Goal: Transaction & Acquisition: Purchase product/service

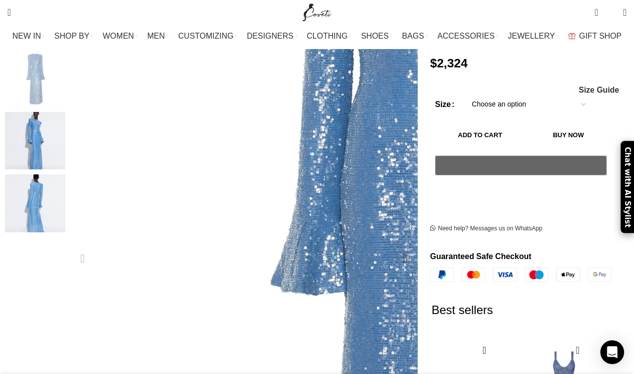
scroll to position [0, 104]
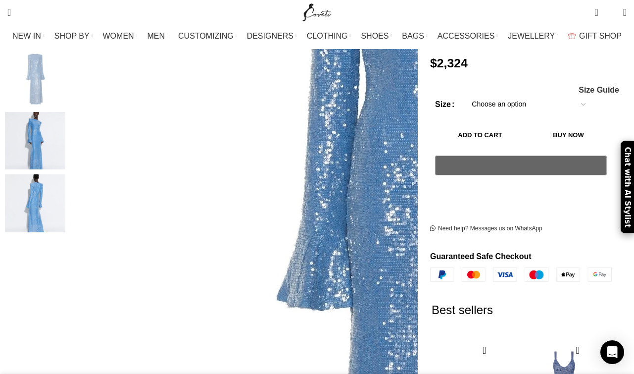
click at [53, 139] on img "2 / 3" at bounding box center [35, 141] width 60 height 58
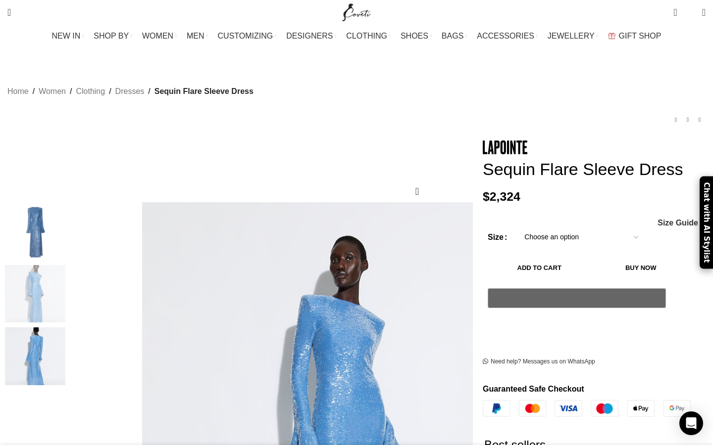
scroll to position [0, 312]
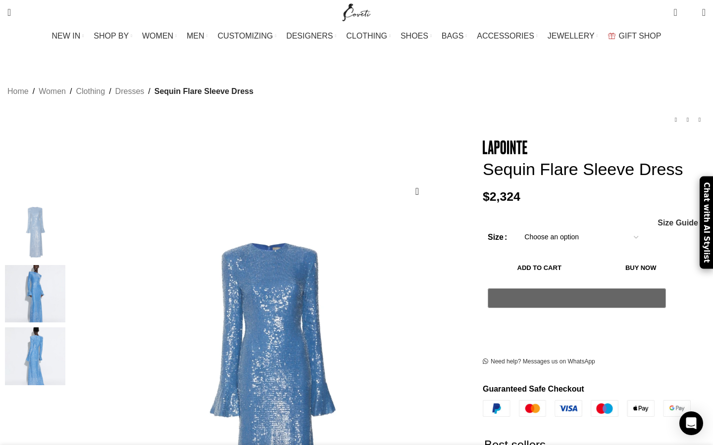
scroll to position [0, 104]
